Goal: Use online tool/utility: Use online tool/utility

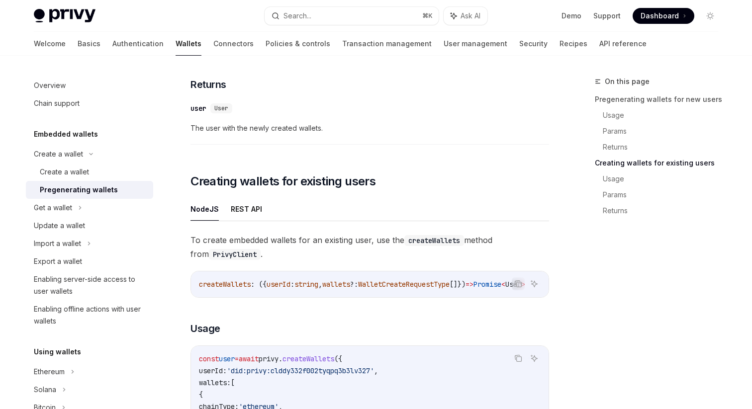
scroll to position [871, 0]
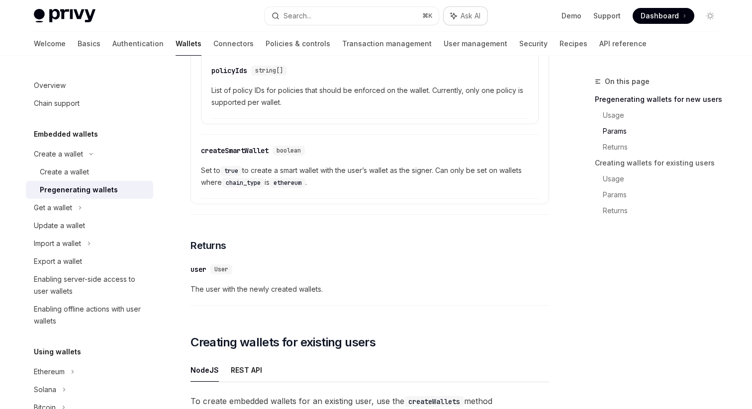
type textarea "*"
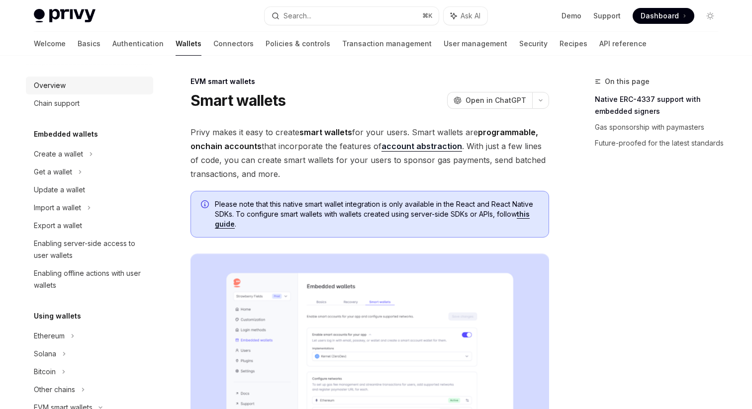
click at [56, 88] on div "Overview" at bounding box center [50, 86] width 32 height 12
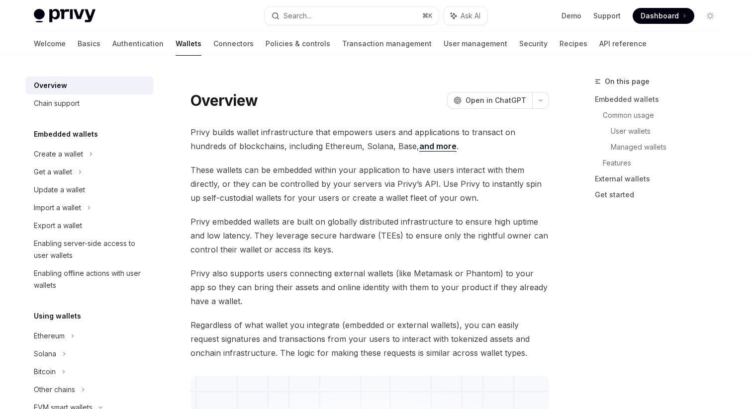
type textarea "*"
click at [539, 100] on icon "button" at bounding box center [540, 100] width 3 height 1
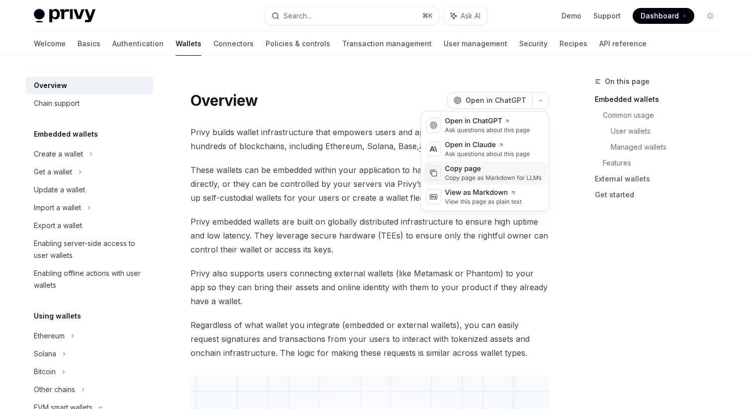
click at [499, 177] on div "Copy page as Markdown for LLMs" at bounding box center [493, 178] width 97 height 8
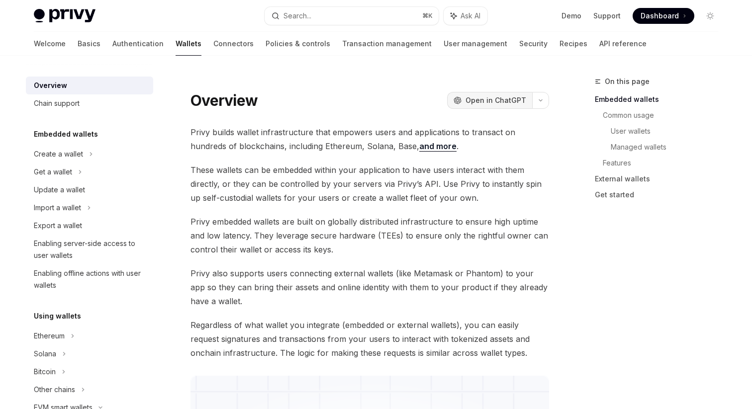
click at [503, 100] on span "Open in ChatGPT" at bounding box center [495, 100] width 61 height 10
